Goal: Task Accomplishment & Management: Manage account settings

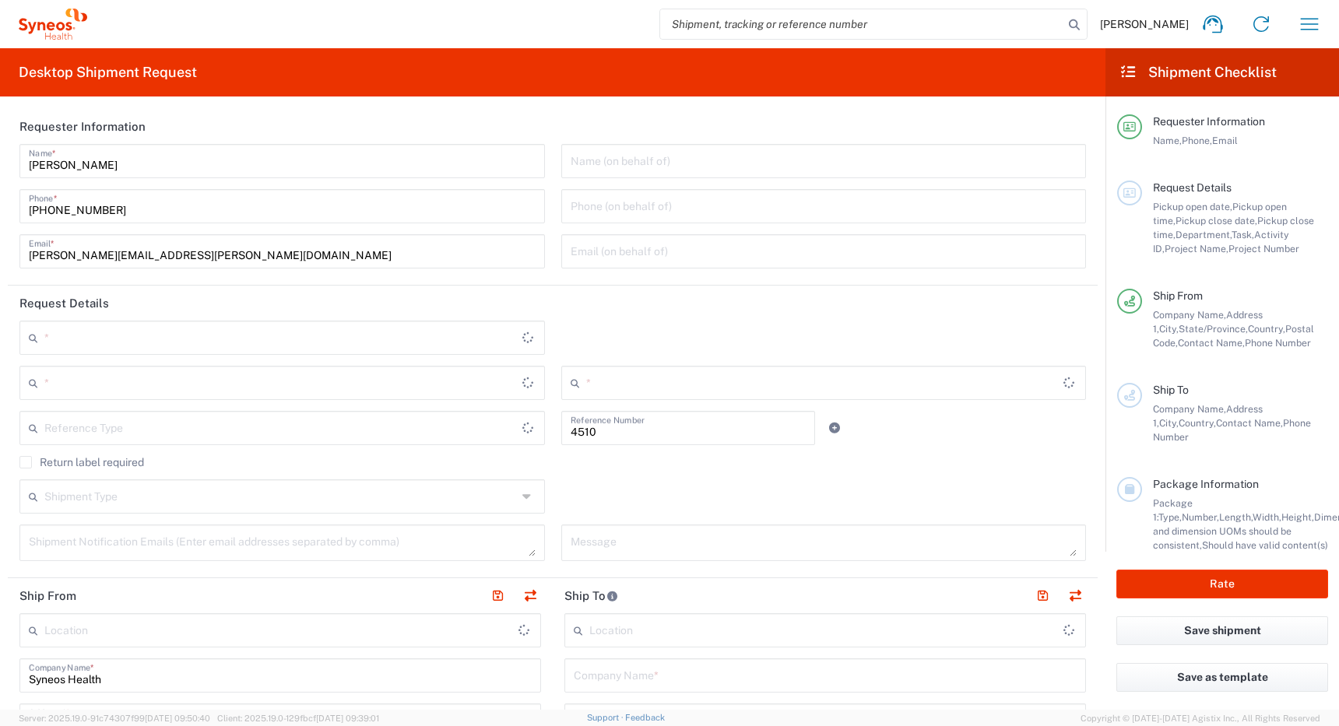
type input "Department"
type input "[GEOGRAPHIC_DATA]"
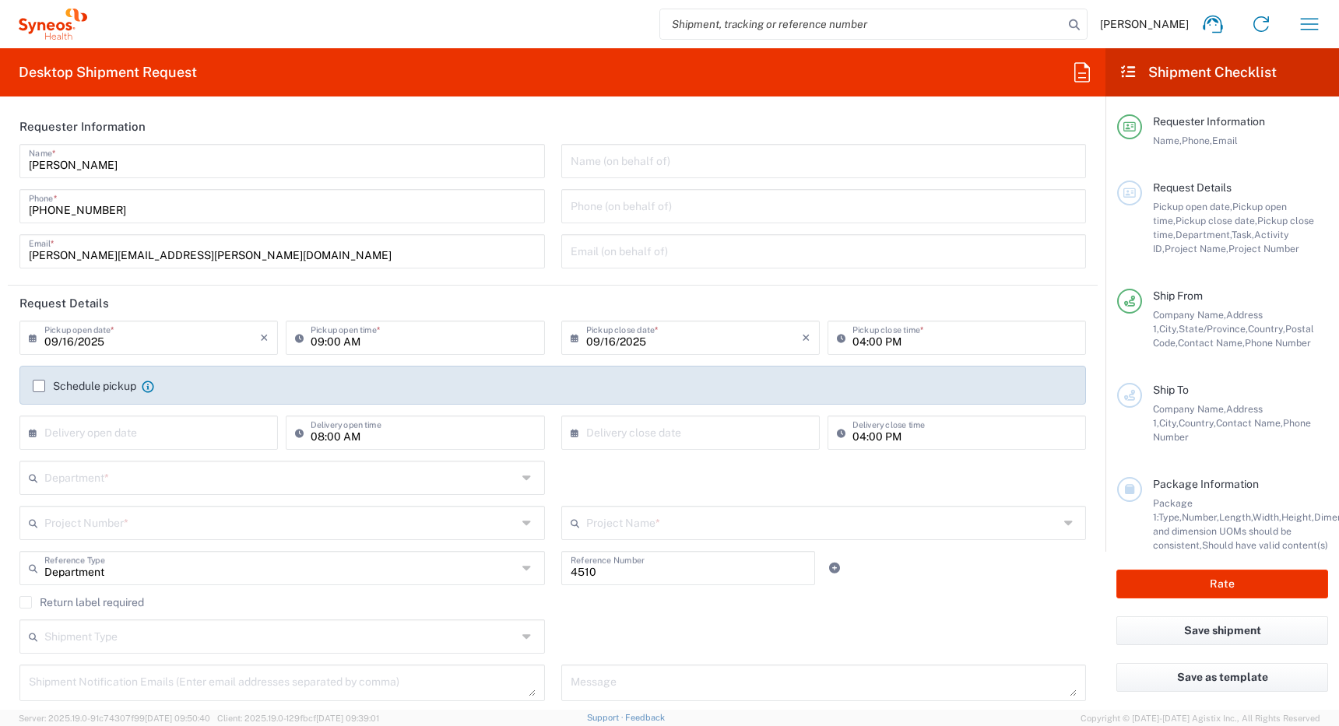
type input "[GEOGRAPHIC_DATA]"
click at [1299, 21] on icon "button" at bounding box center [1308, 24] width 25 height 25
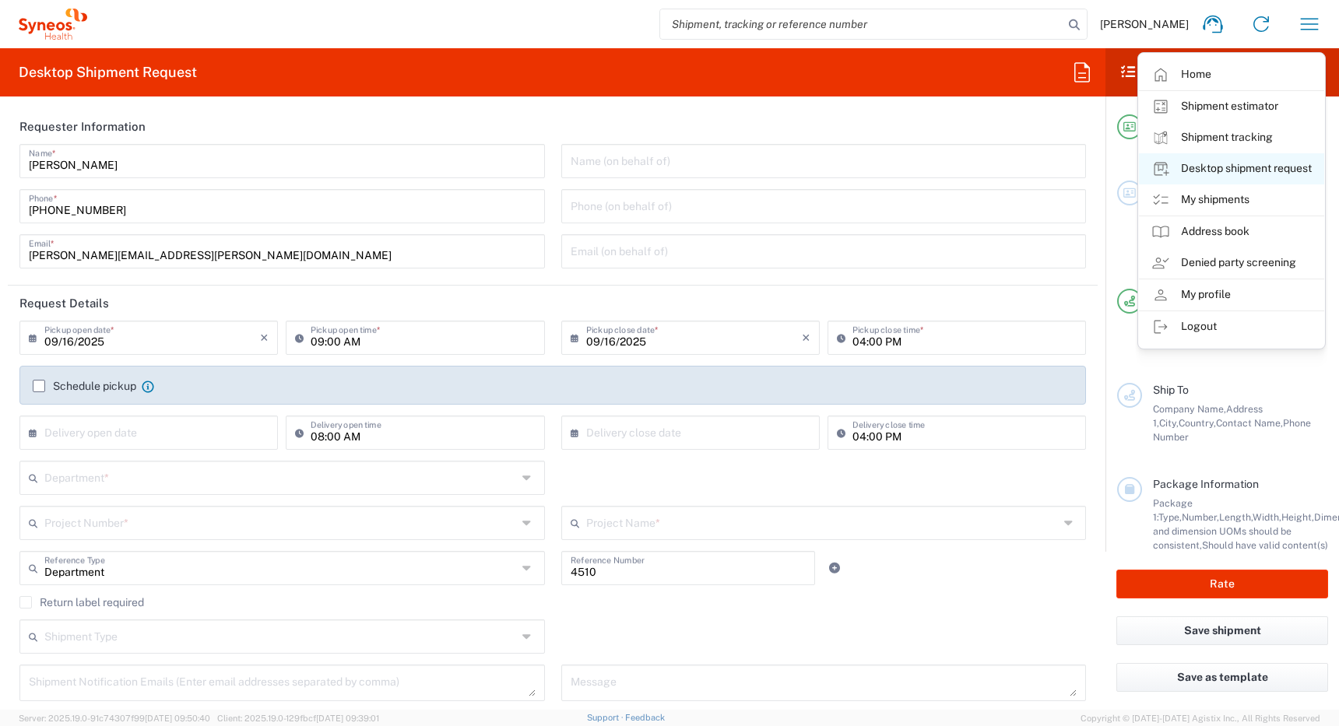
type input "Syneos Health Canada LP- Toronto"
click at [1207, 195] on link "My shipments" at bounding box center [1231, 199] width 185 height 31
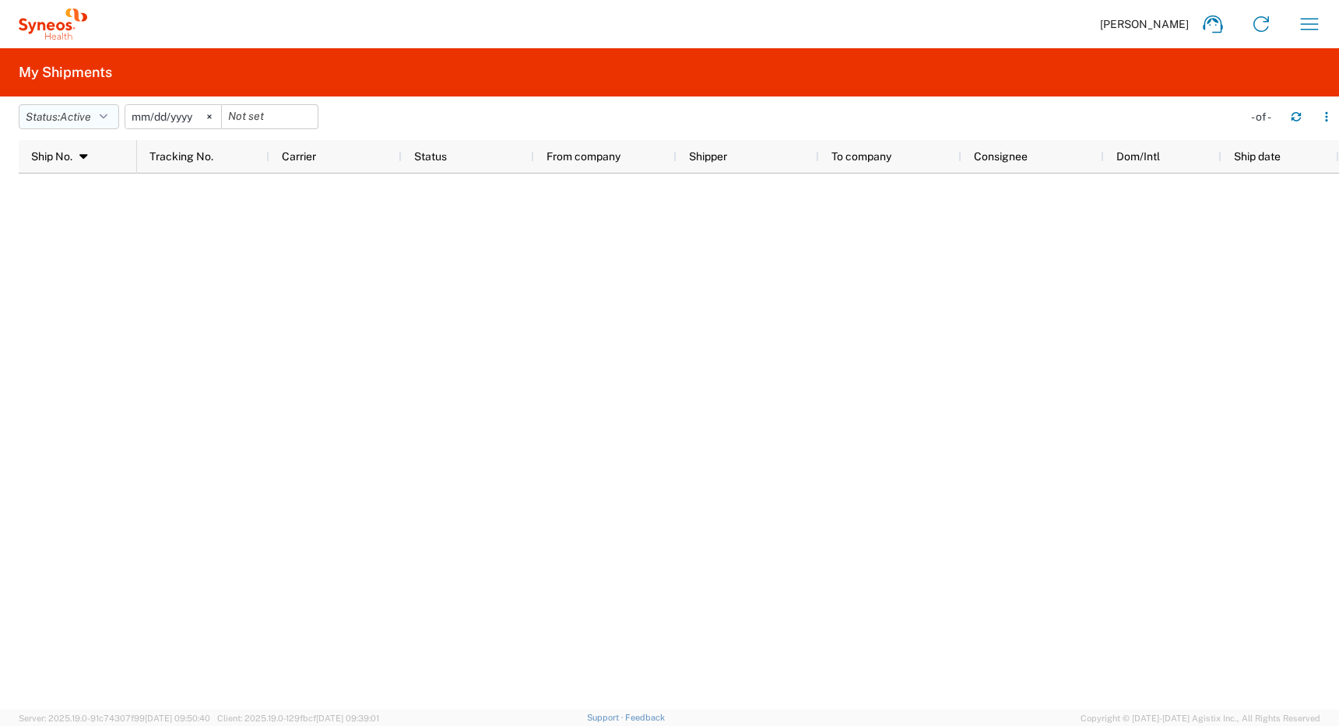
click at [82, 114] on span "Active" at bounding box center [75, 117] width 31 height 12
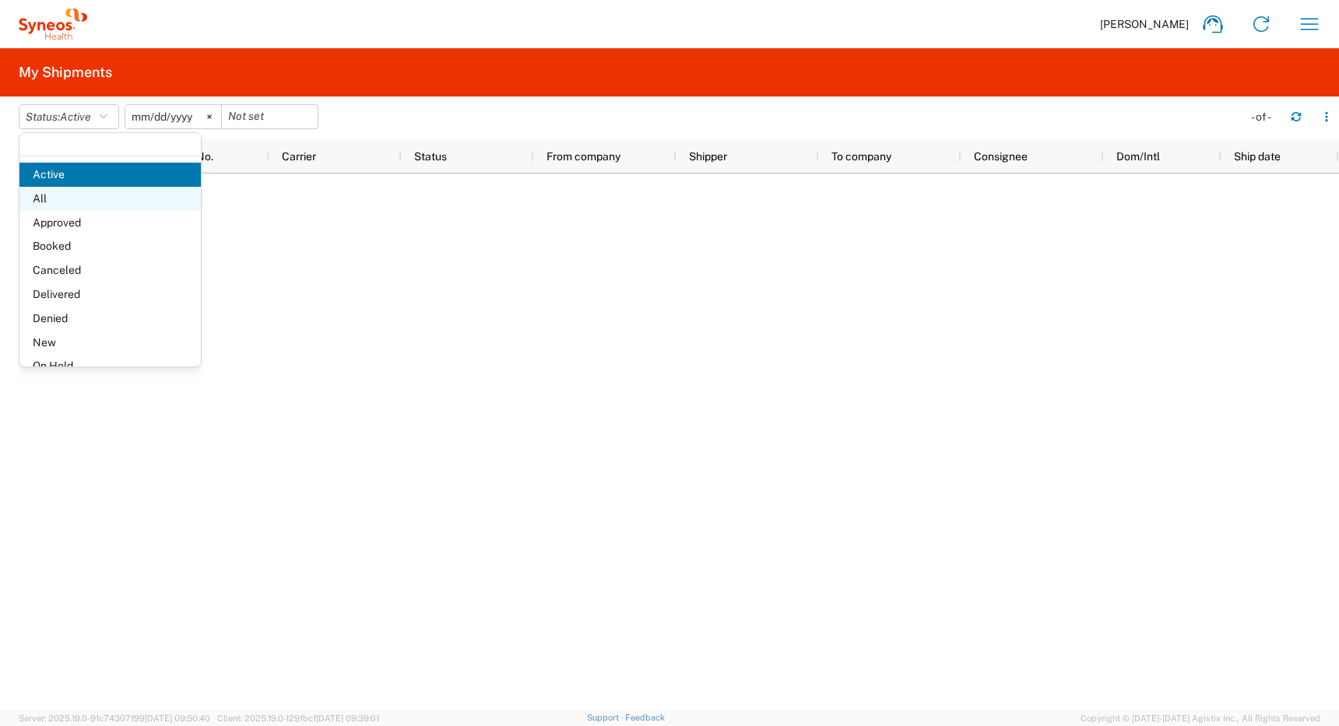
click at [66, 198] on span "All" at bounding box center [109, 199] width 181 height 24
